Goal: Information Seeking & Learning: Learn about a topic

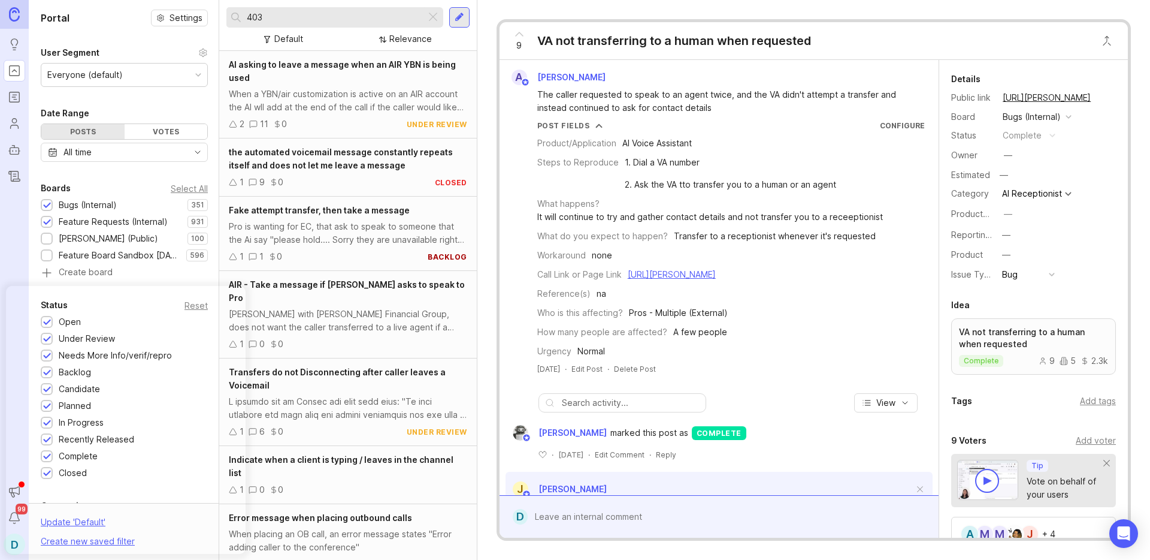
click at [365, 22] on input "403" at bounding box center [334, 17] width 174 height 13
drag, startPoint x: 333, startPoint y: 19, endPoint x: 193, endPoint y: 18, distance: 139.6
click at [193, 18] on div "Portal Settings User Segment Everyone (default) Date Range Posts Votes All time…" at bounding box center [590, 280] width 1122 height 560
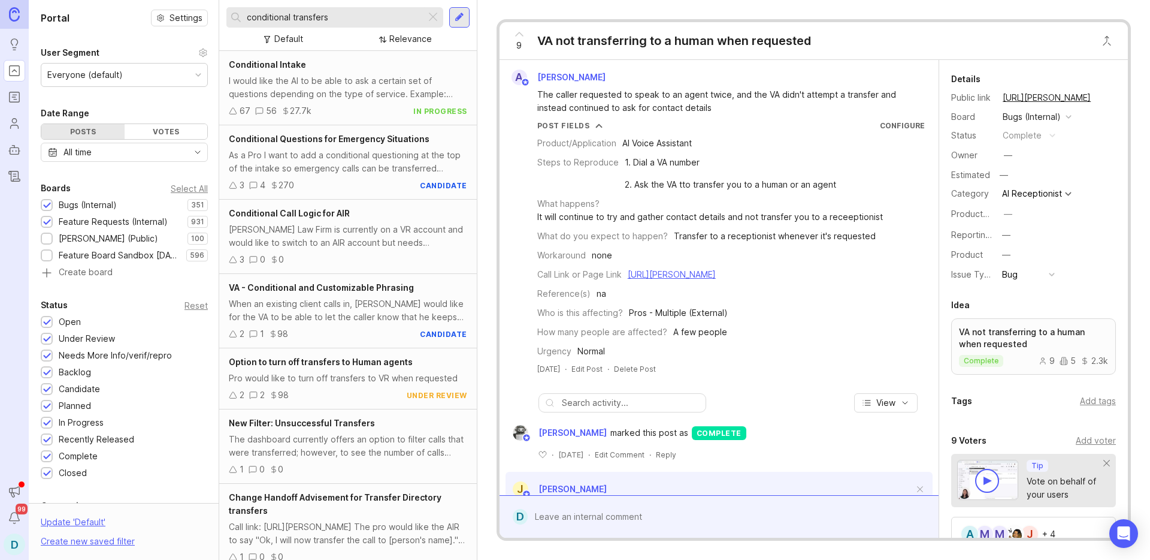
click at [305, 380] on div "Pro would like to turn off transfers to VR when requested" at bounding box center [348, 377] width 238 height 13
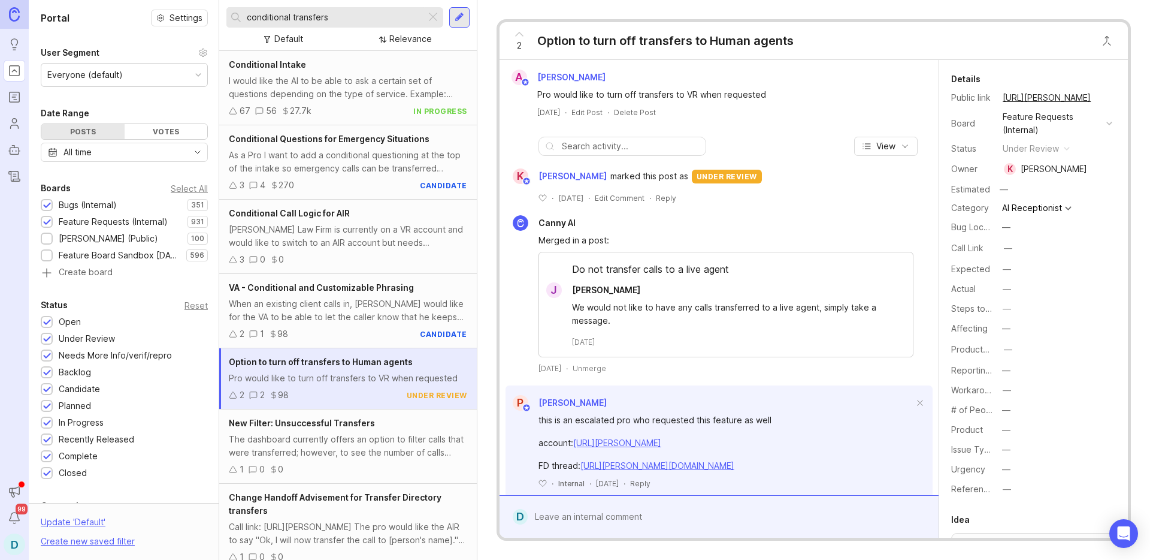
click at [318, 234] on div "Kallio Law Firm is currently on a VR account and would like to switch to an AIR…" at bounding box center [348, 236] width 238 height 26
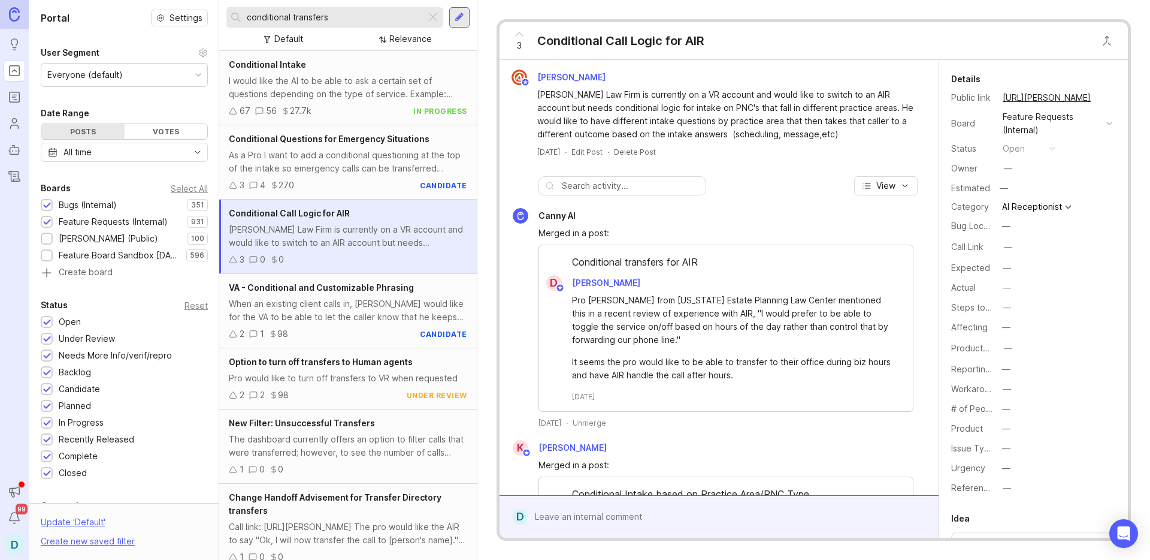
drag, startPoint x: 333, startPoint y: 17, endPoint x: 134, endPoint y: 17, distance: 199.5
click at [134, 17] on div "Portal Settings User Segment Everyone (default) Date Range Posts Votes All time…" at bounding box center [590, 280] width 1122 height 560
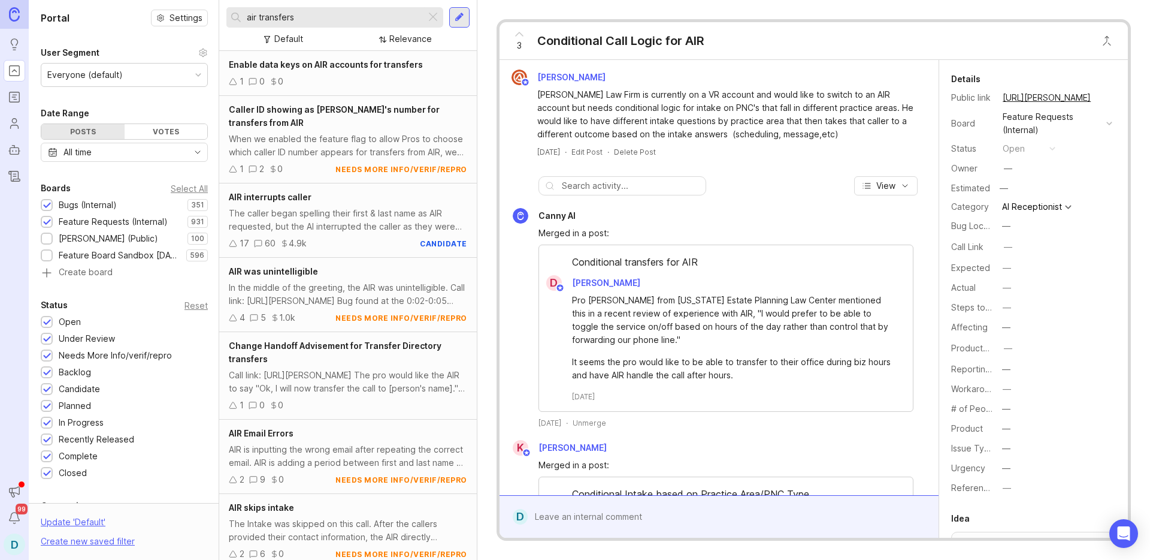
type input "air transfers"
click at [335, 362] on div "Change Handoff Advisement for Transfer Directory transfers" at bounding box center [348, 352] width 238 height 26
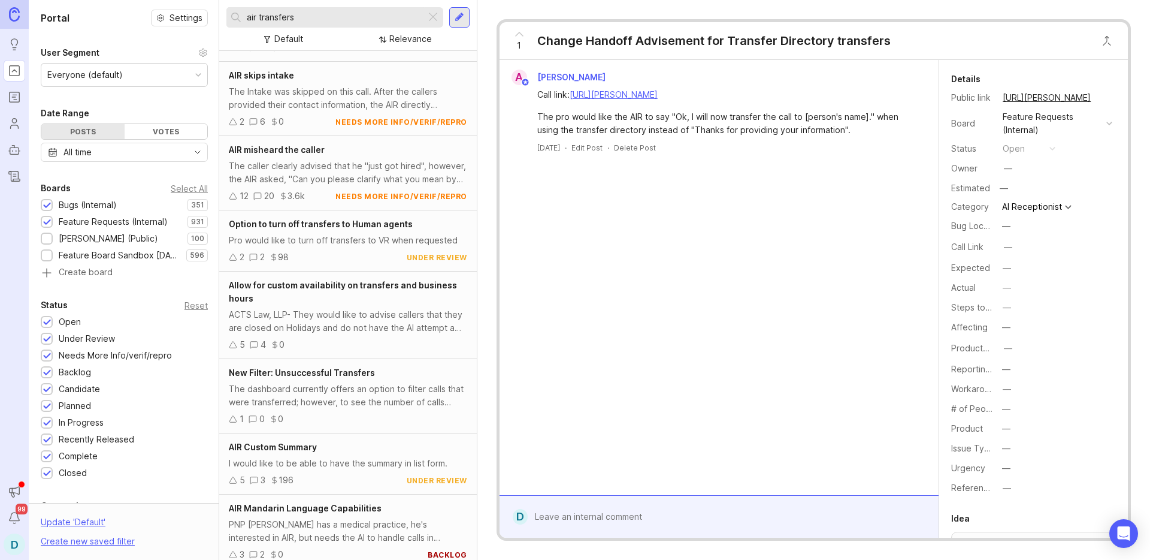
scroll to position [494, 0]
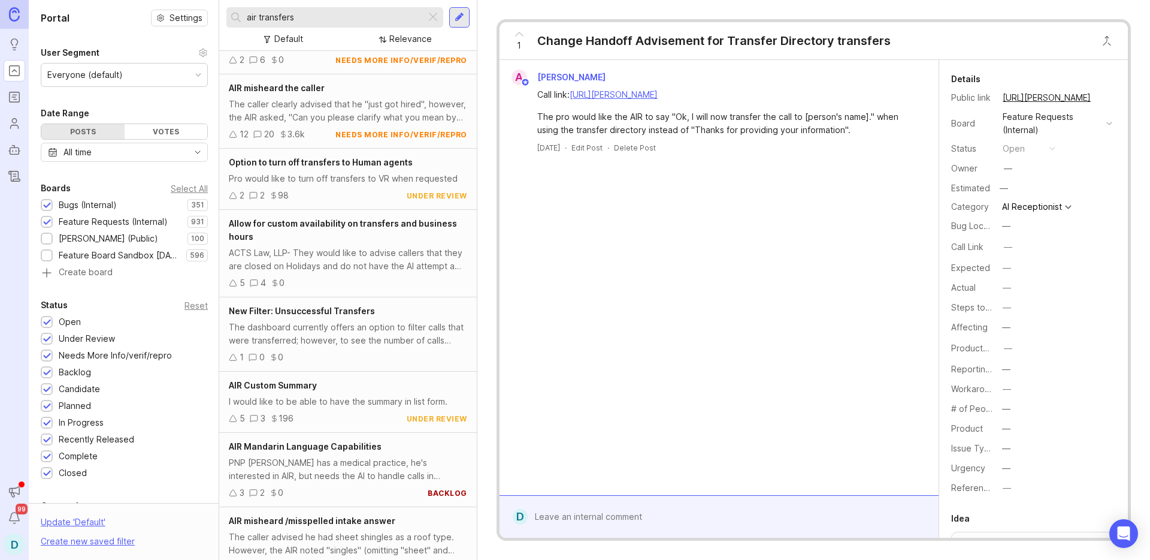
click at [340, 260] on div "ACTS Law, LLP- They would like to advise callers that they are closed on Holida…" at bounding box center [348, 259] width 238 height 26
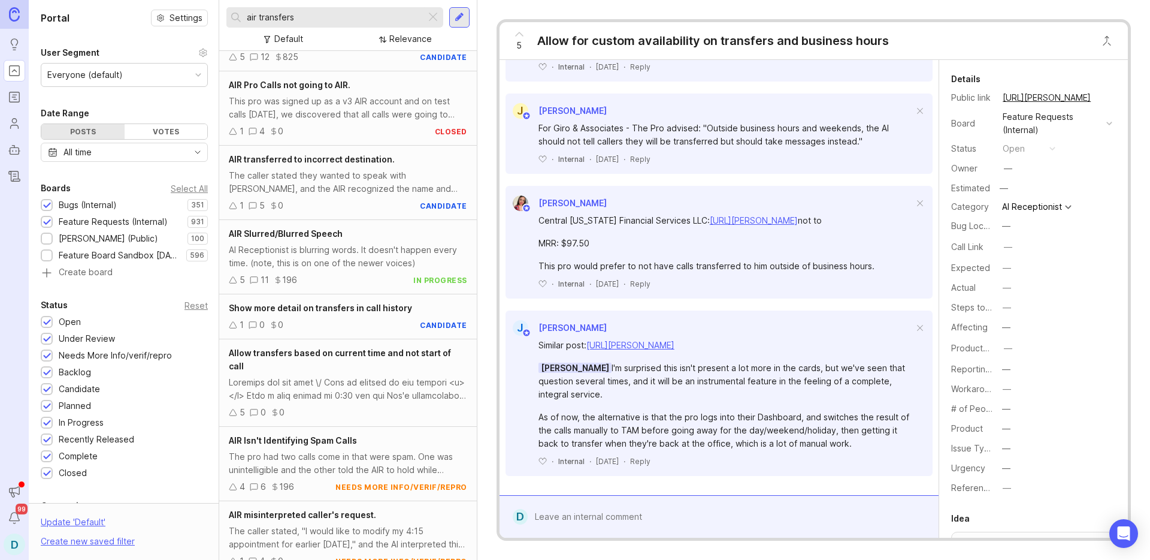
scroll to position [1220, 0]
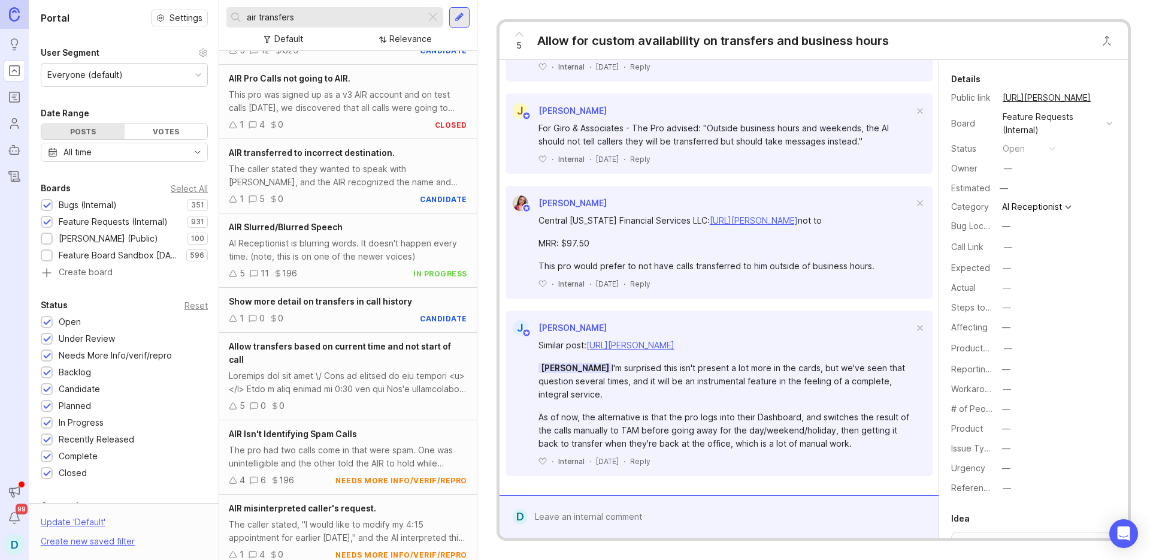
click at [354, 383] on div at bounding box center [348, 382] width 238 height 26
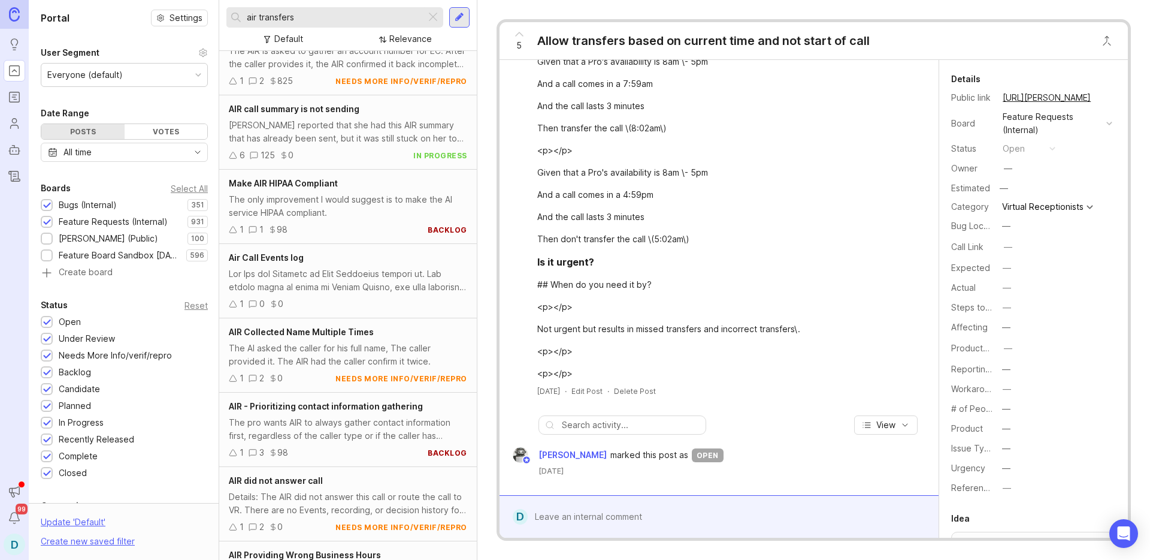
scroll to position [2694, 0]
